Goal: Transaction & Acquisition: Purchase product/service

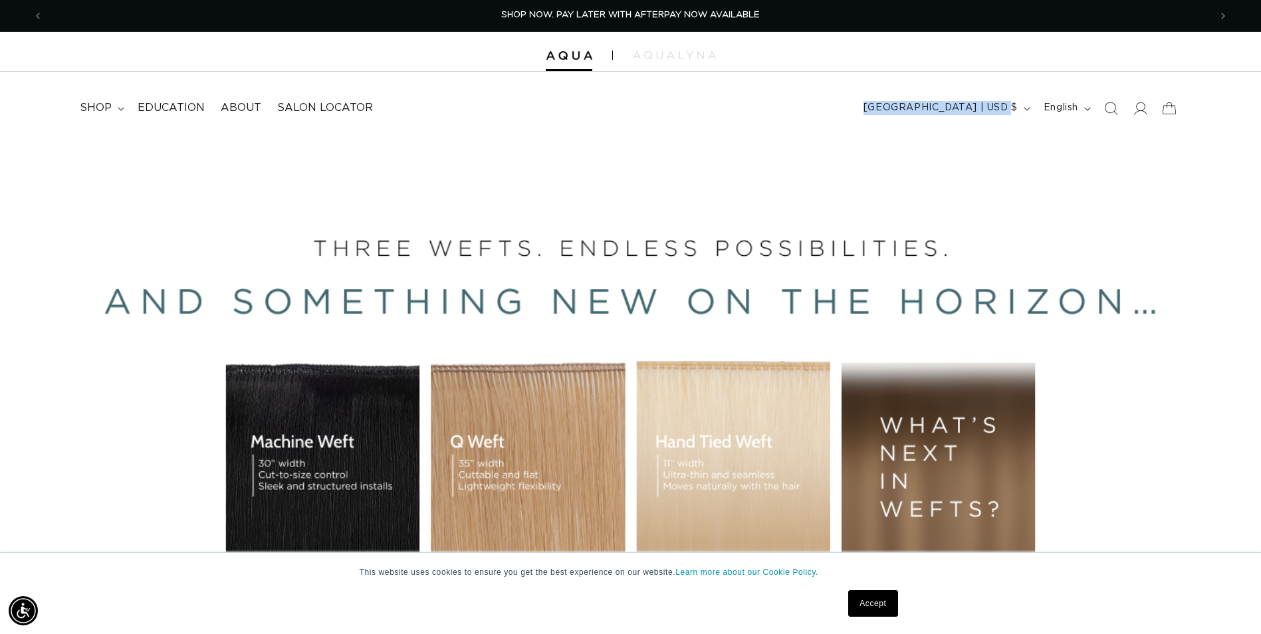
drag, startPoint x: 926, startPoint y: 131, endPoint x: 723, endPoint y: 74, distance: 211.1
click at [723, 74] on header "FEATURED Last Chance SHOP BY SYSTEM Q Weft Hand Tied Weft Machine Weft Tape In …" at bounding box center [630, 104] width 1261 height 64
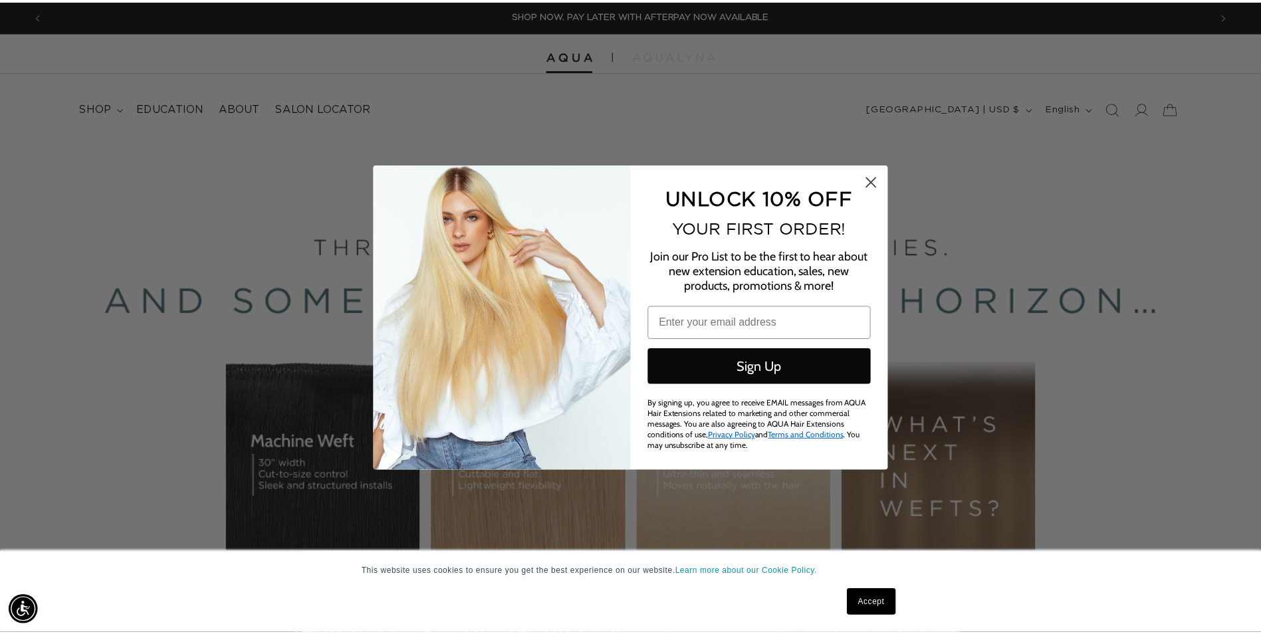
scroll to position [0, 1176]
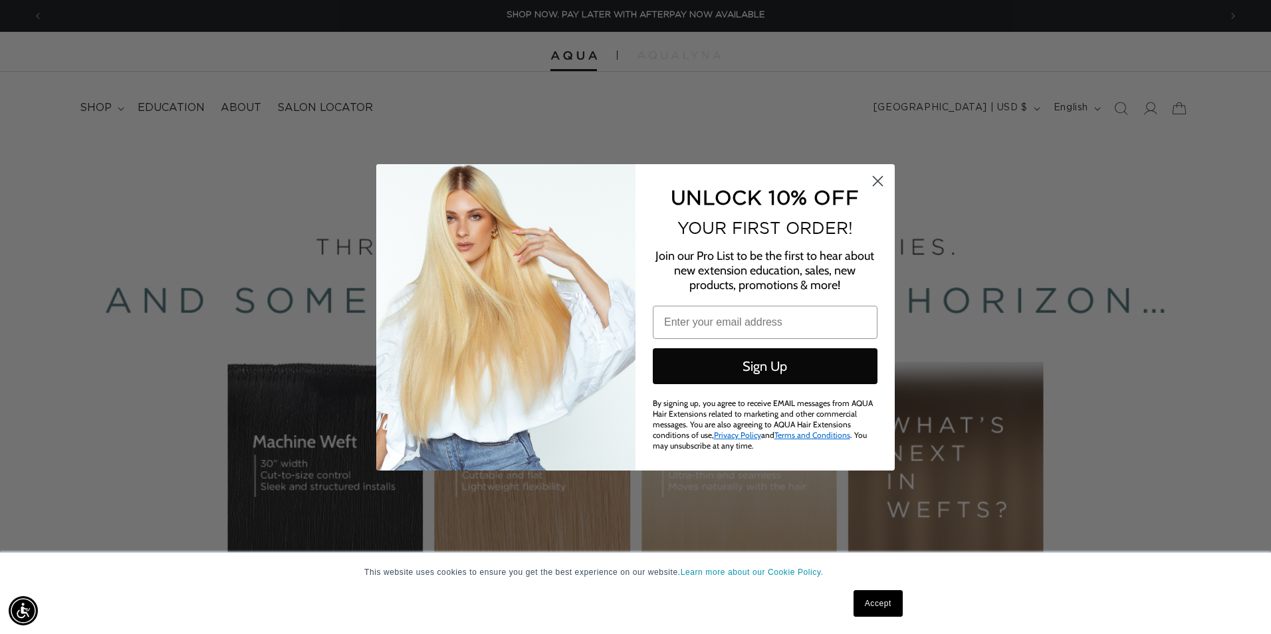
click at [553, 272] on img "POPUP Form" at bounding box center [505, 317] width 259 height 306
click at [873, 189] on circle "Close dialog" at bounding box center [878, 180] width 22 height 22
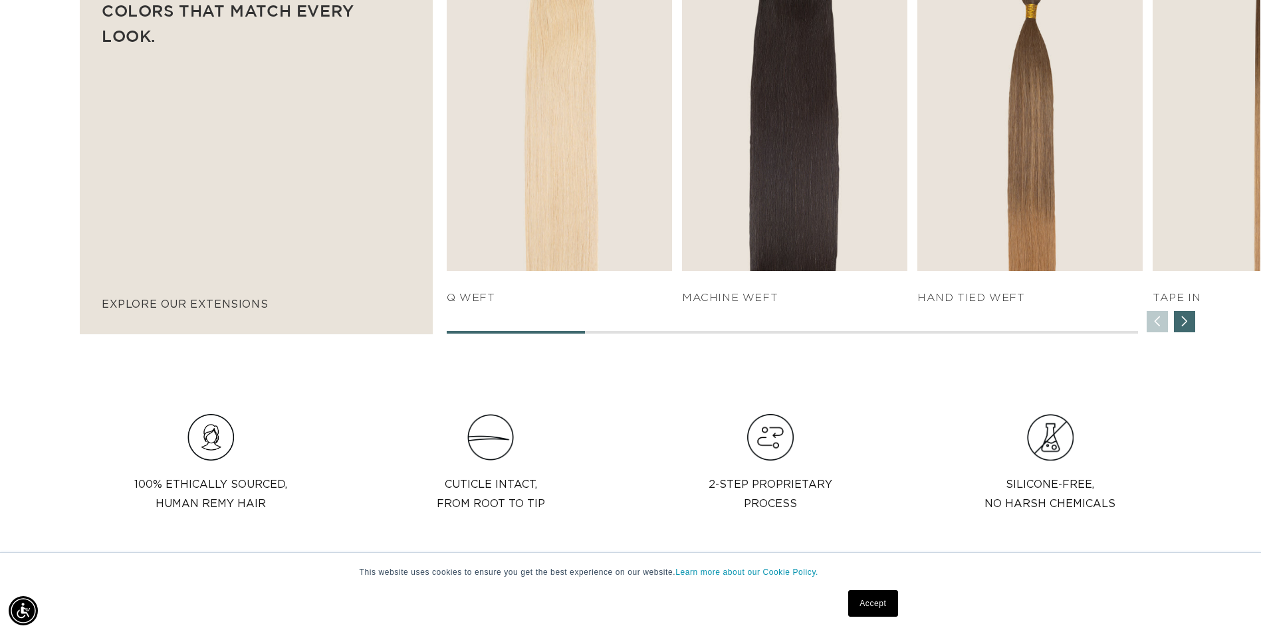
scroll to position [0, 0]
drag, startPoint x: 580, startPoint y: 330, endPoint x: 728, endPoint y: 326, distance: 148.2
click at [728, 326] on div "SHOP NOW q weft SHOP NOW Machine Weft SHOP NOW" at bounding box center [853, 131] width 813 height 406
click at [1189, 322] on div "Next slide" at bounding box center [1184, 321] width 21 height 21
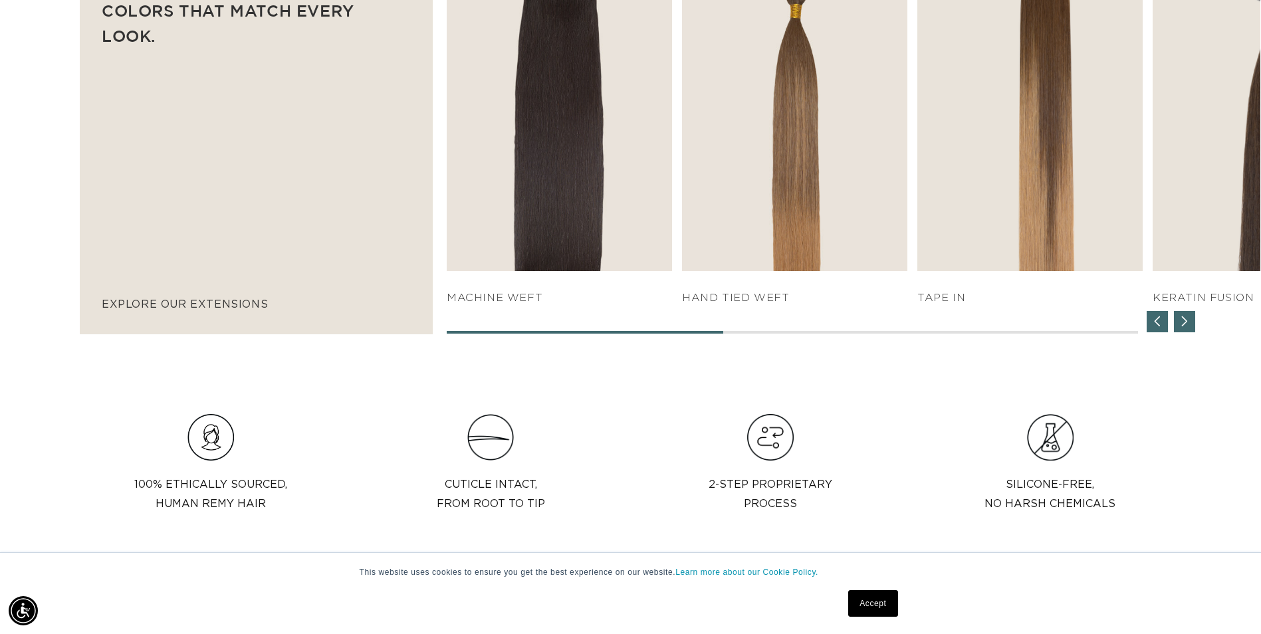
scroll to position [0, 2333]
click at [1189, 322] on div "Next slide" at bounding box center [1184, 321] width 21 height 21
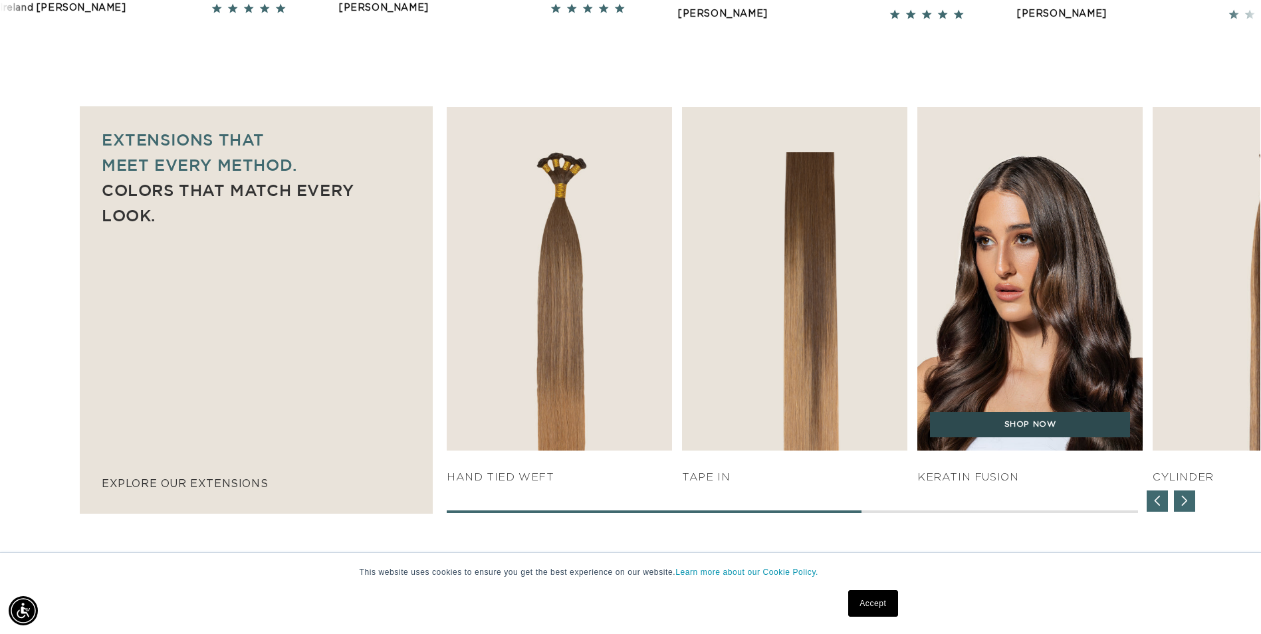
scroll to position [0, 1166]
click at [974, 431] on link "SHOP NOW" at bounding box center [1030, 424] width 200 height 25
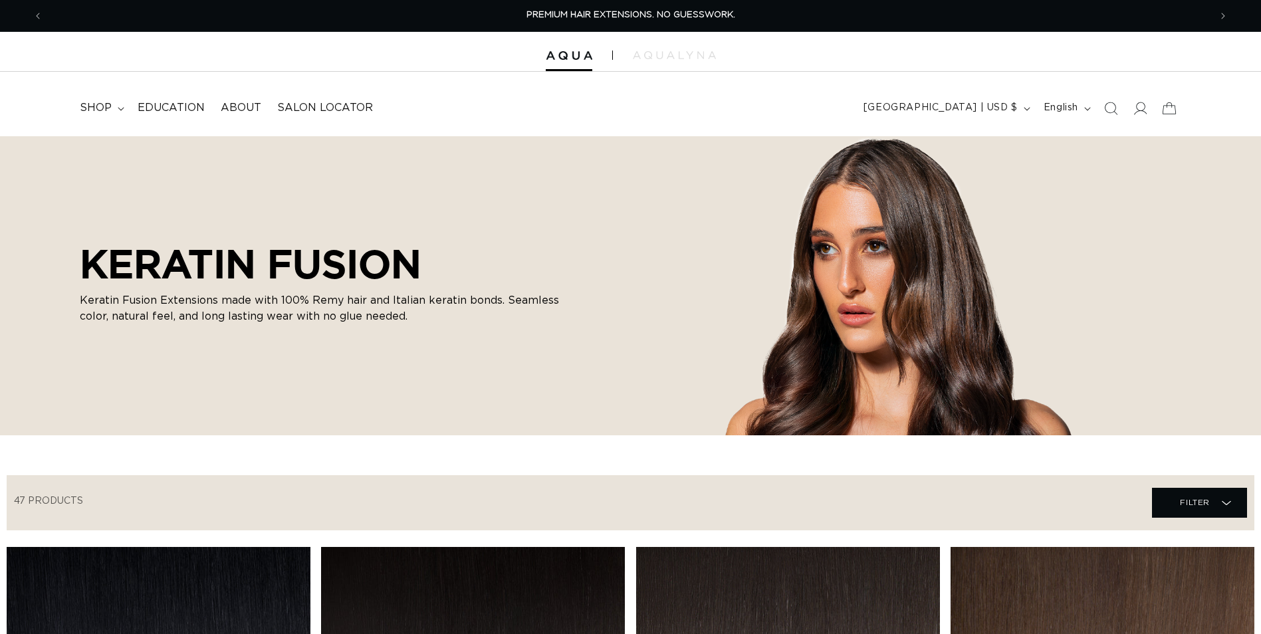
click at [1015, 426] on div "KERATIN FUSION Keratin Fusion Extensions made with 100% Remy hair and Italian k…" at bounding box center [630, 285] width 1261 height 299
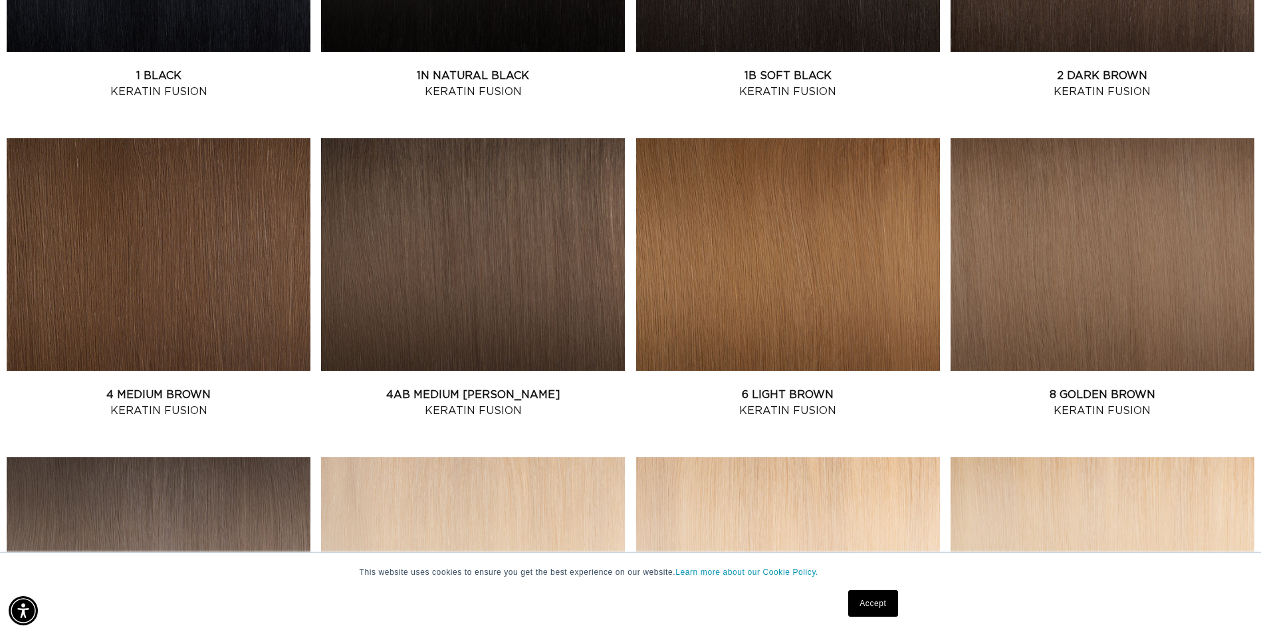
scroll to position [0, 1166]
